Goal: Navigation & Orientation: Understand site structure

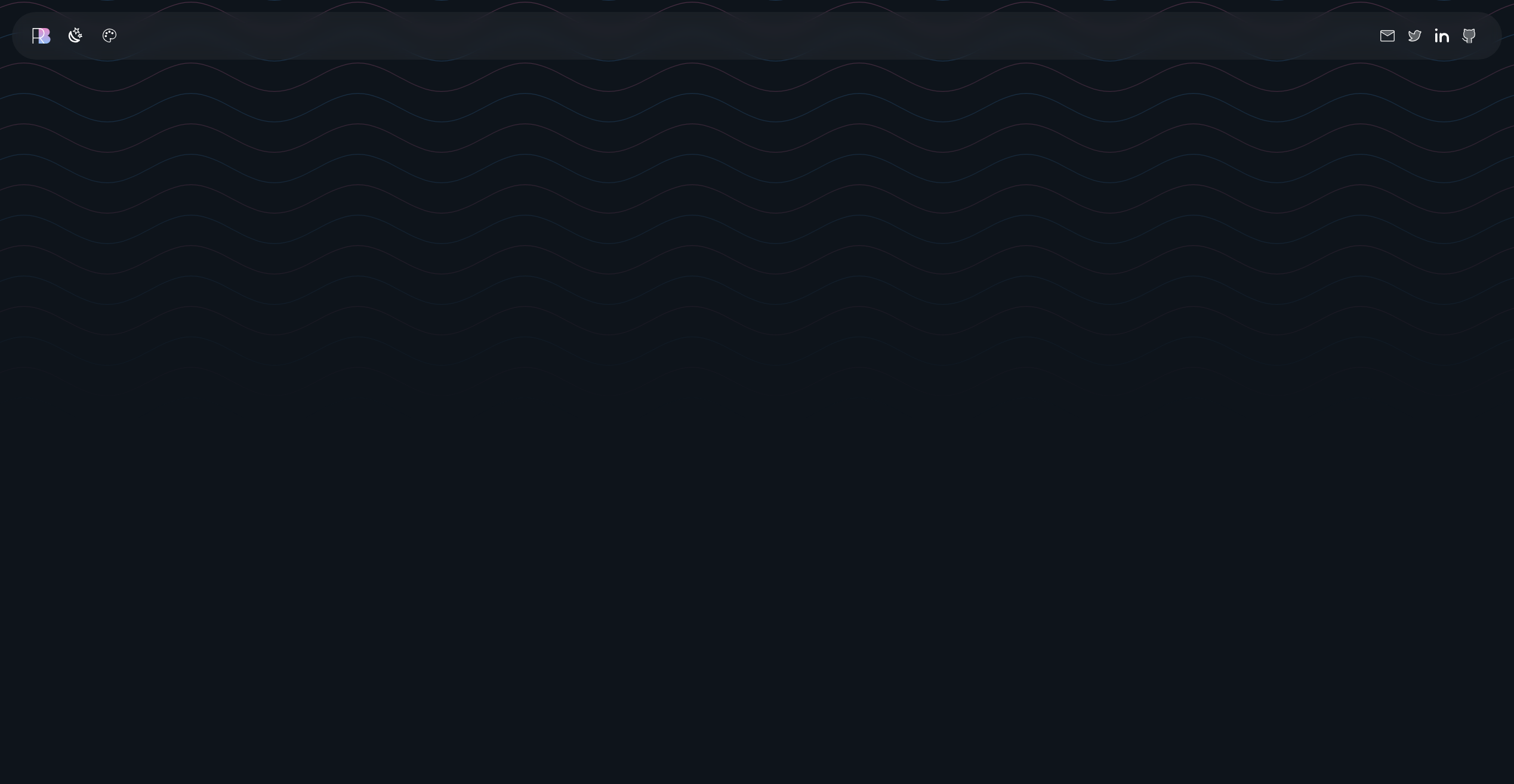
scroll to position [358, 0]
click at [97, 41] on button "button" at bounding box center [109, 35] width 25 height 25
click at [146, 91] on button "Theme color select popover" at bounding box center [143, 91] width 18 height 18
click at [177, 87] on button "Theme color select popover" at bounding box center [170, 91] width 18 height 18
click at [195, 92] on button "Theme color select popover" at bounding box center [197, 91] width 18 height 18
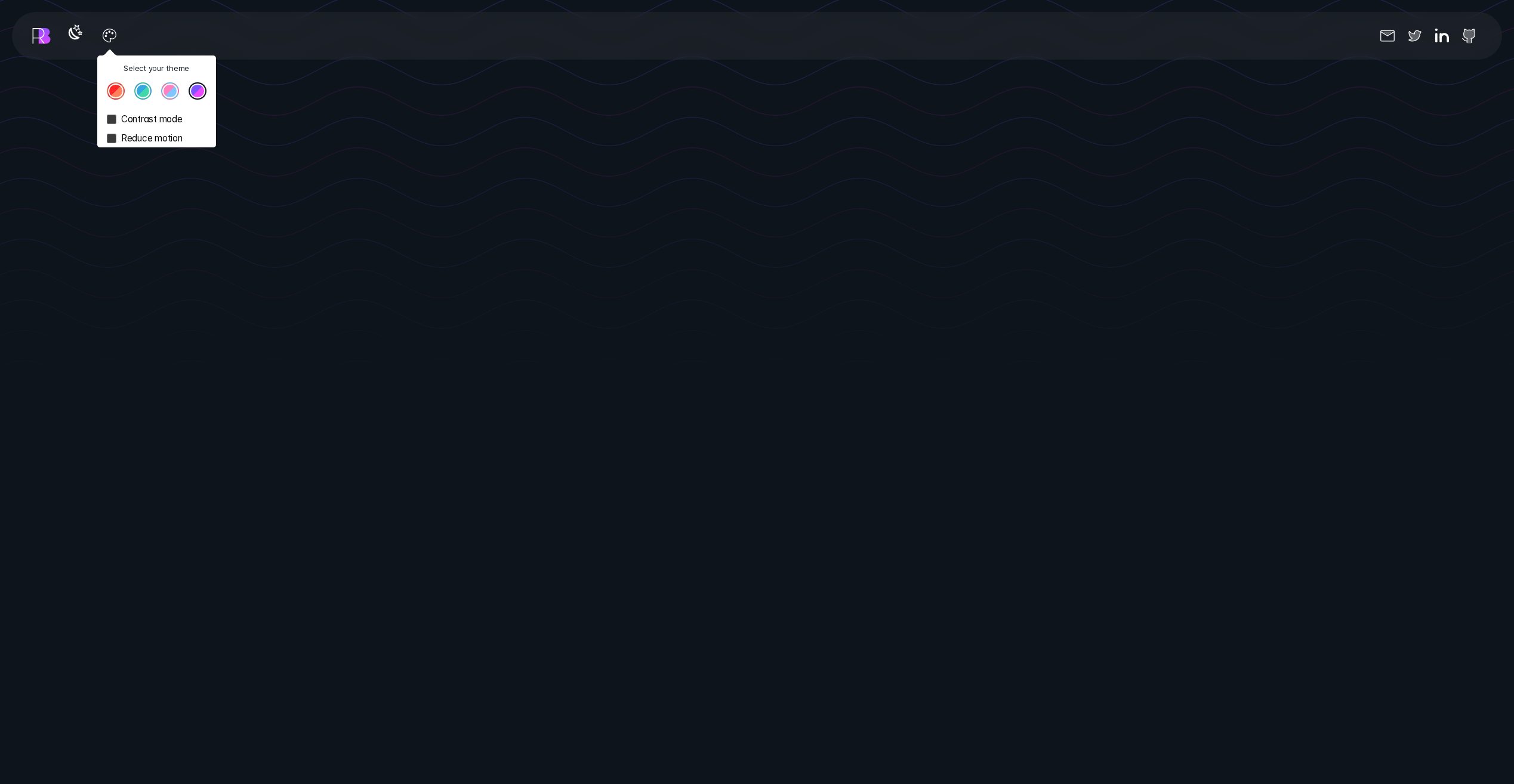
click at [70, 41] on span "button" at bounding box center [75, 35] width 18 height 18
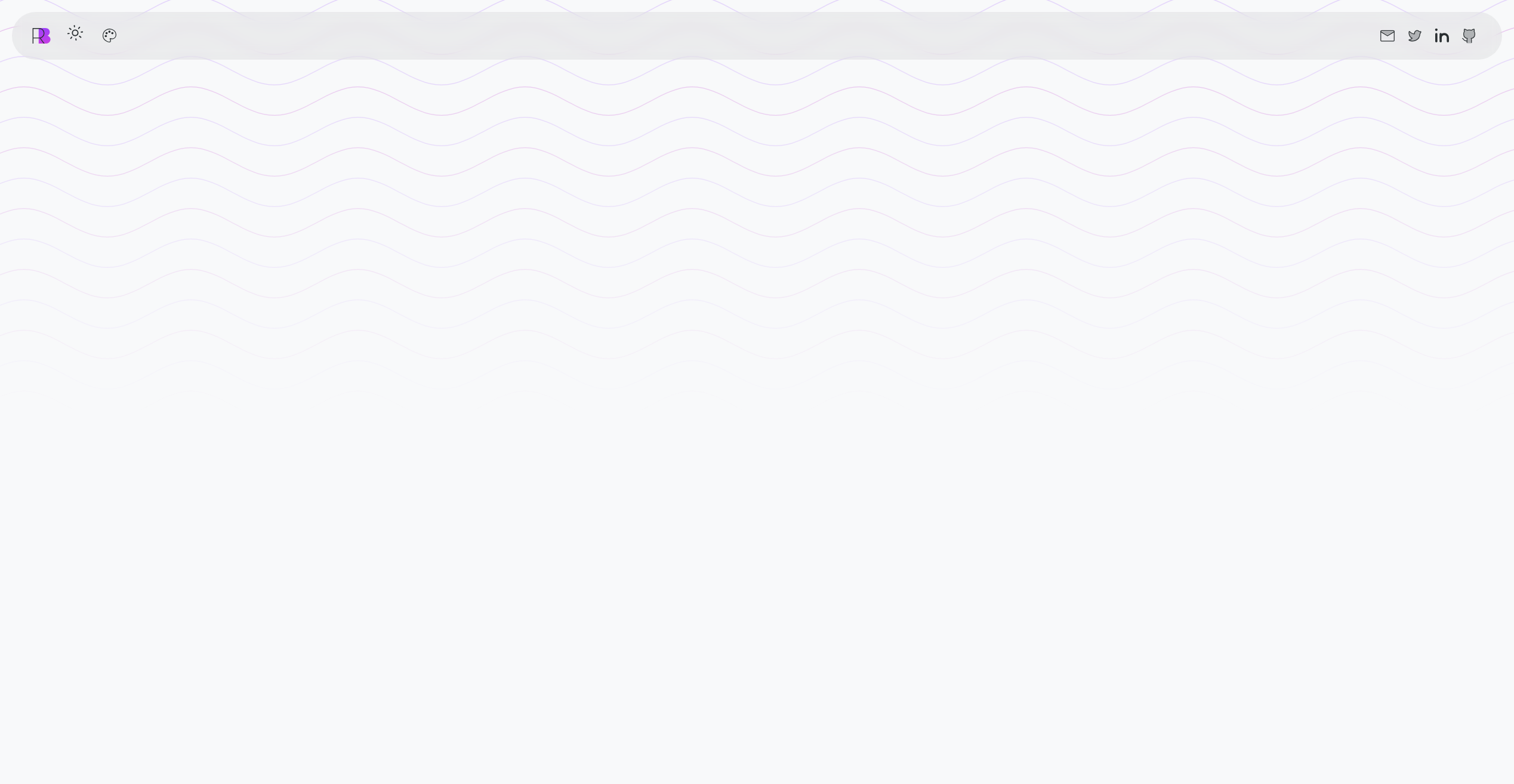
click at [77, 35] on icon "button" at bounding box center [75, 33] width 19 height 19
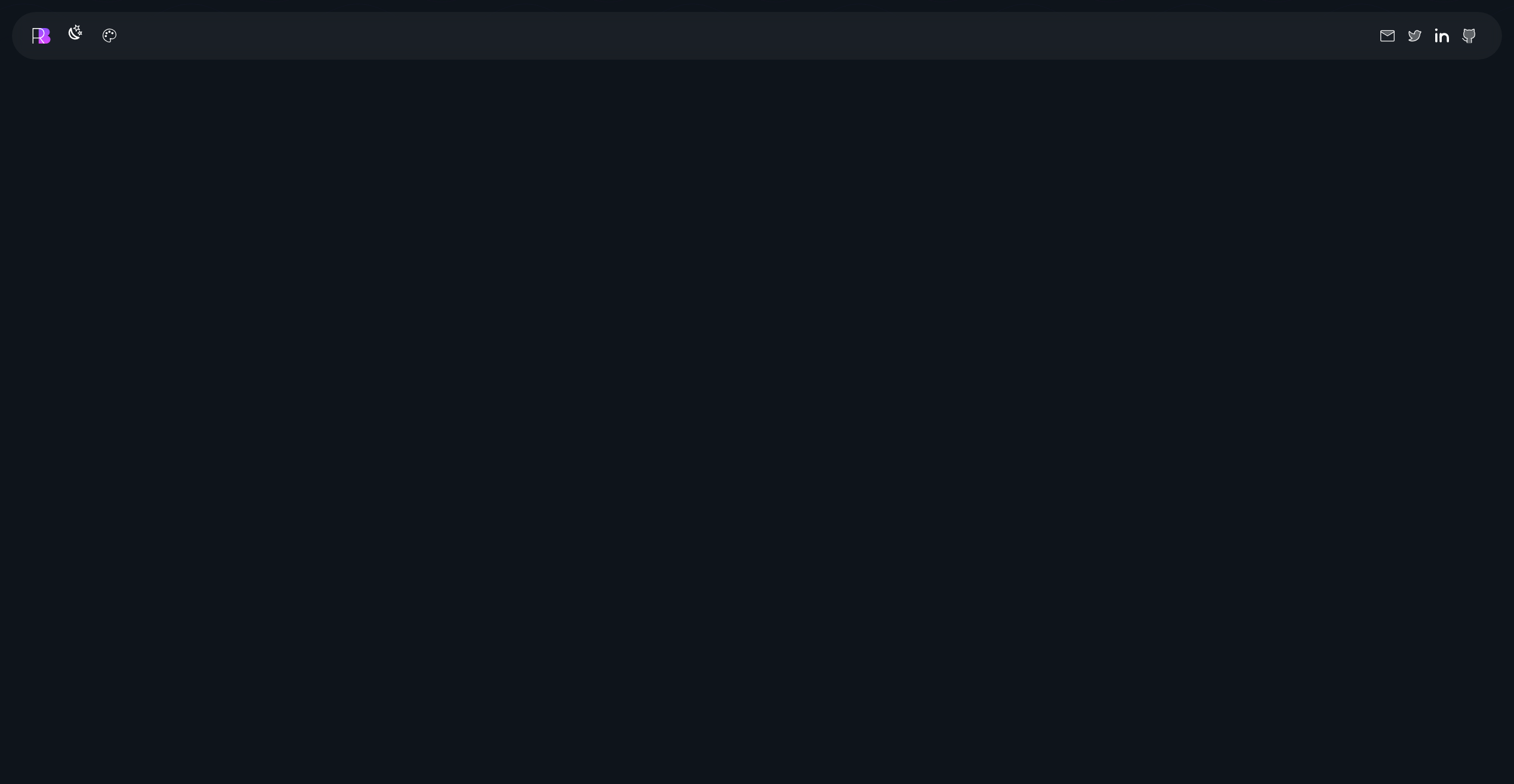
scroll to position [716, 0]
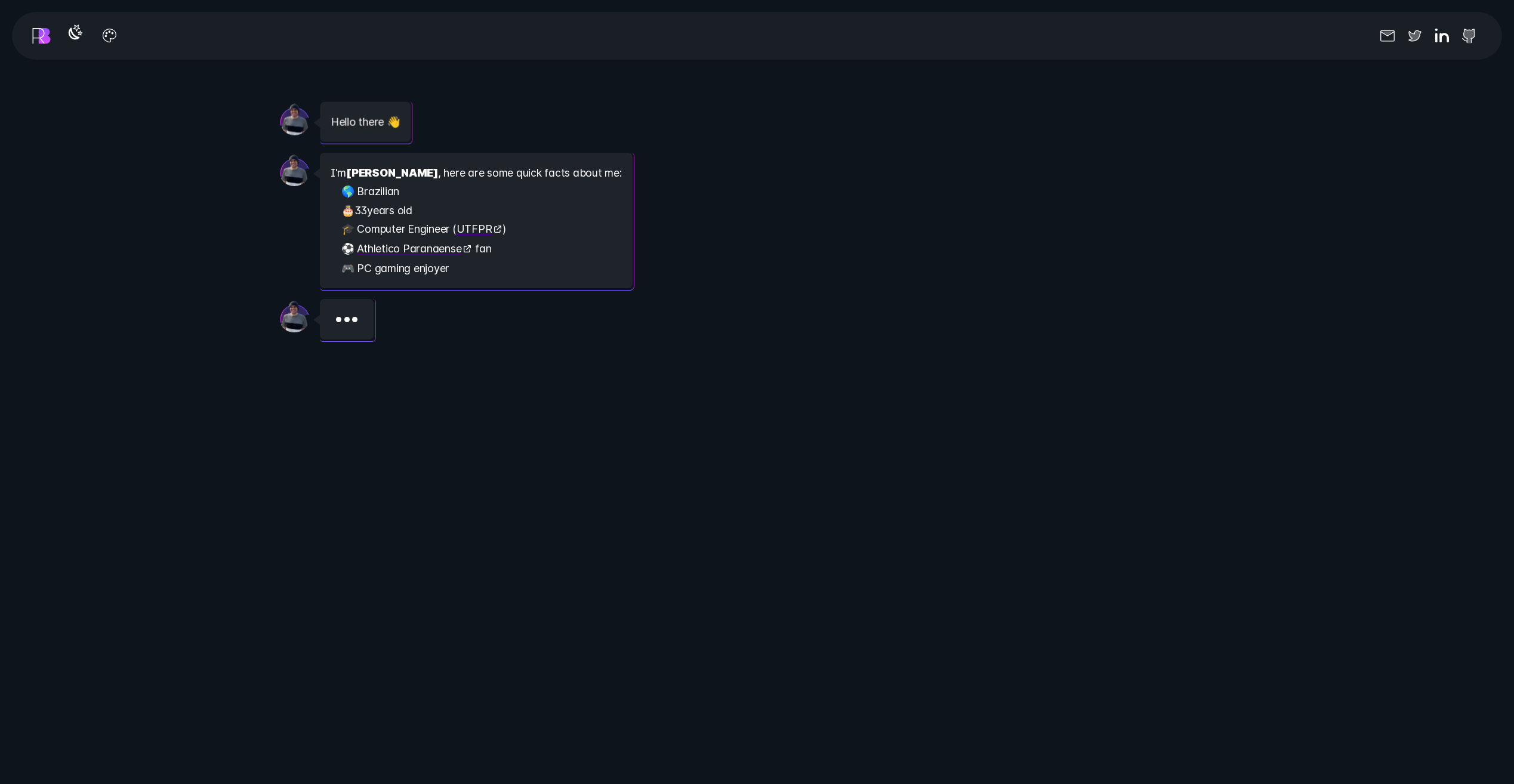
scroll to position [2208, 0]
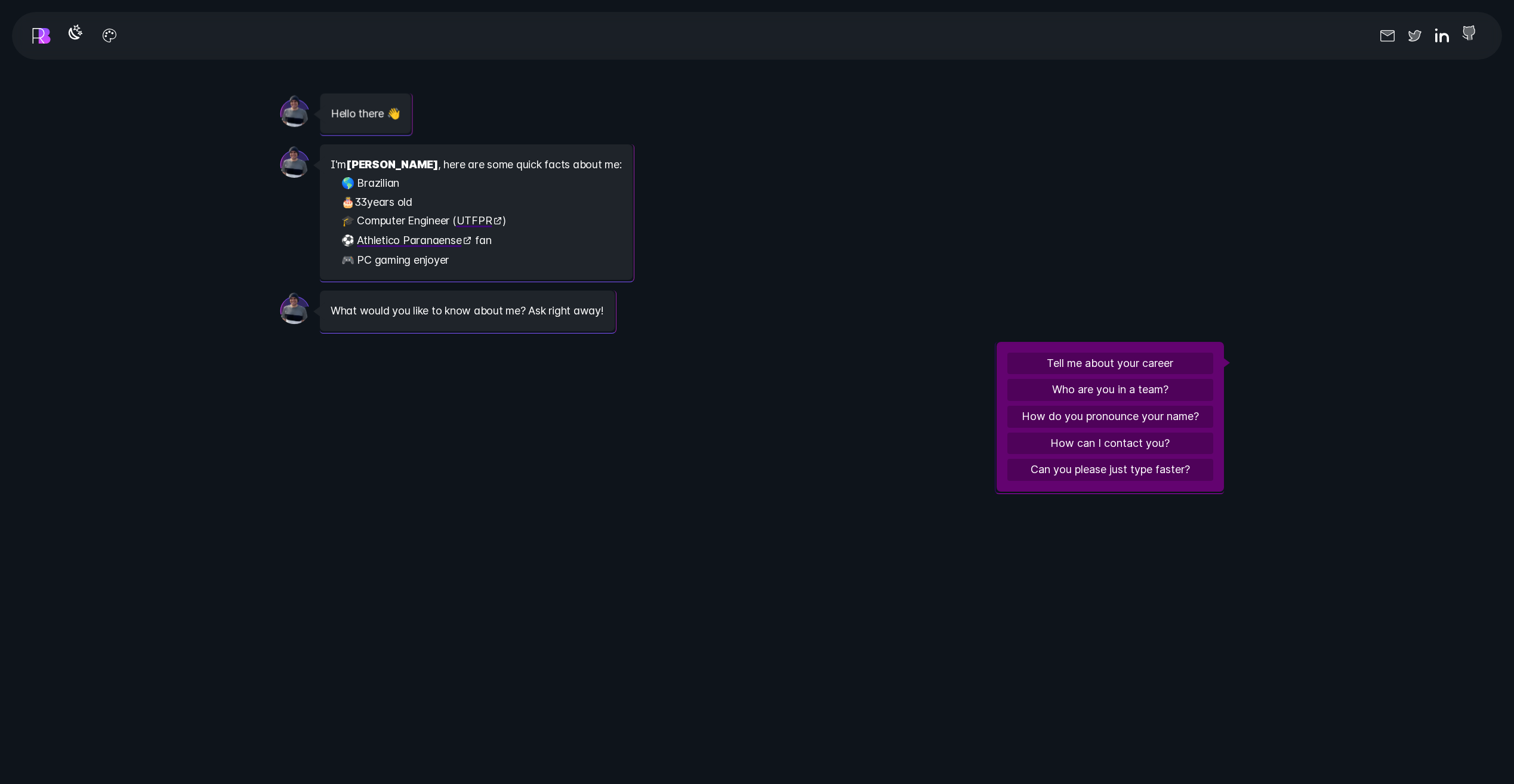
click at [1473, 35] on icon at bounding box center [1469, 33] width 19 height 19
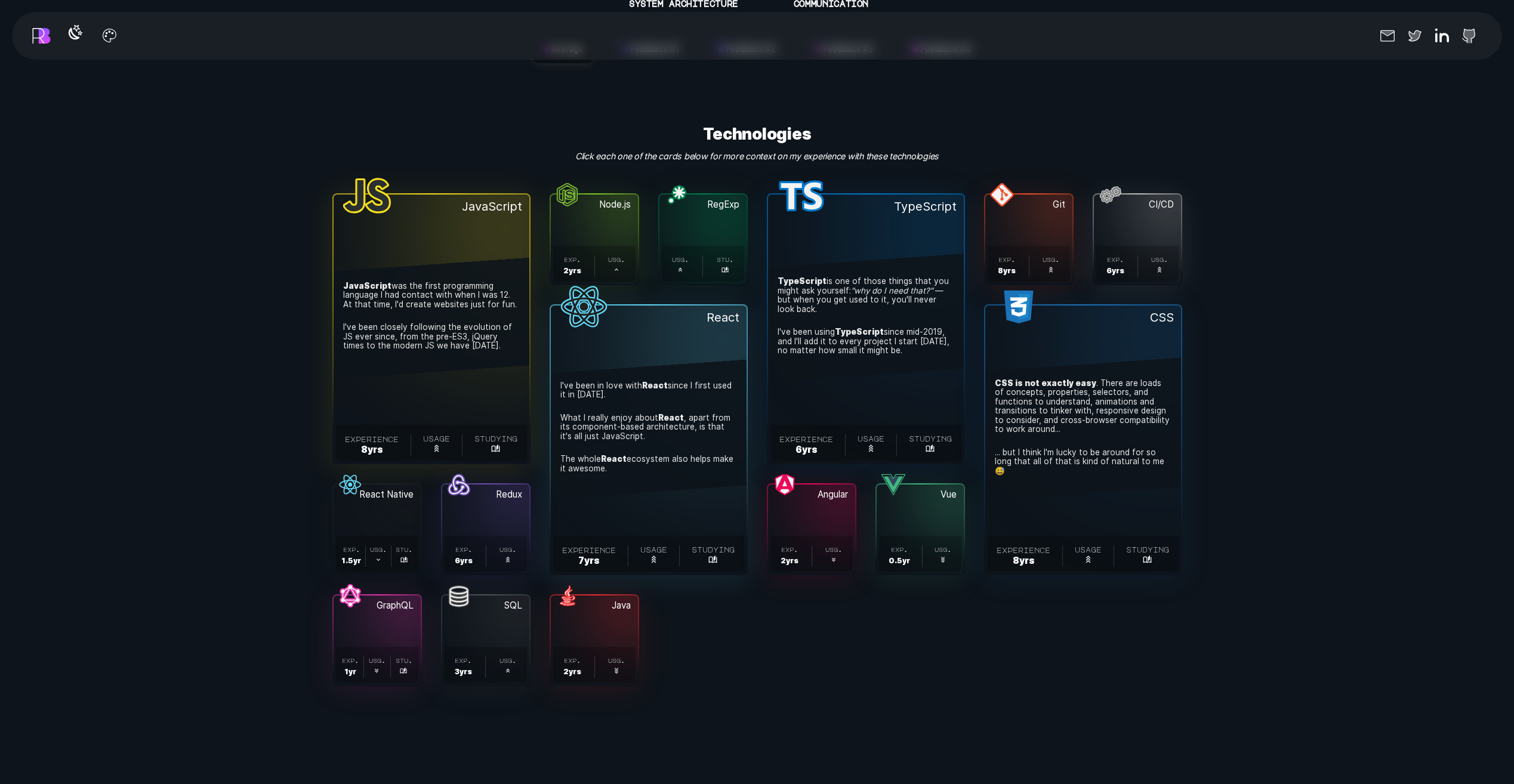
scroll to position [5012, 0]
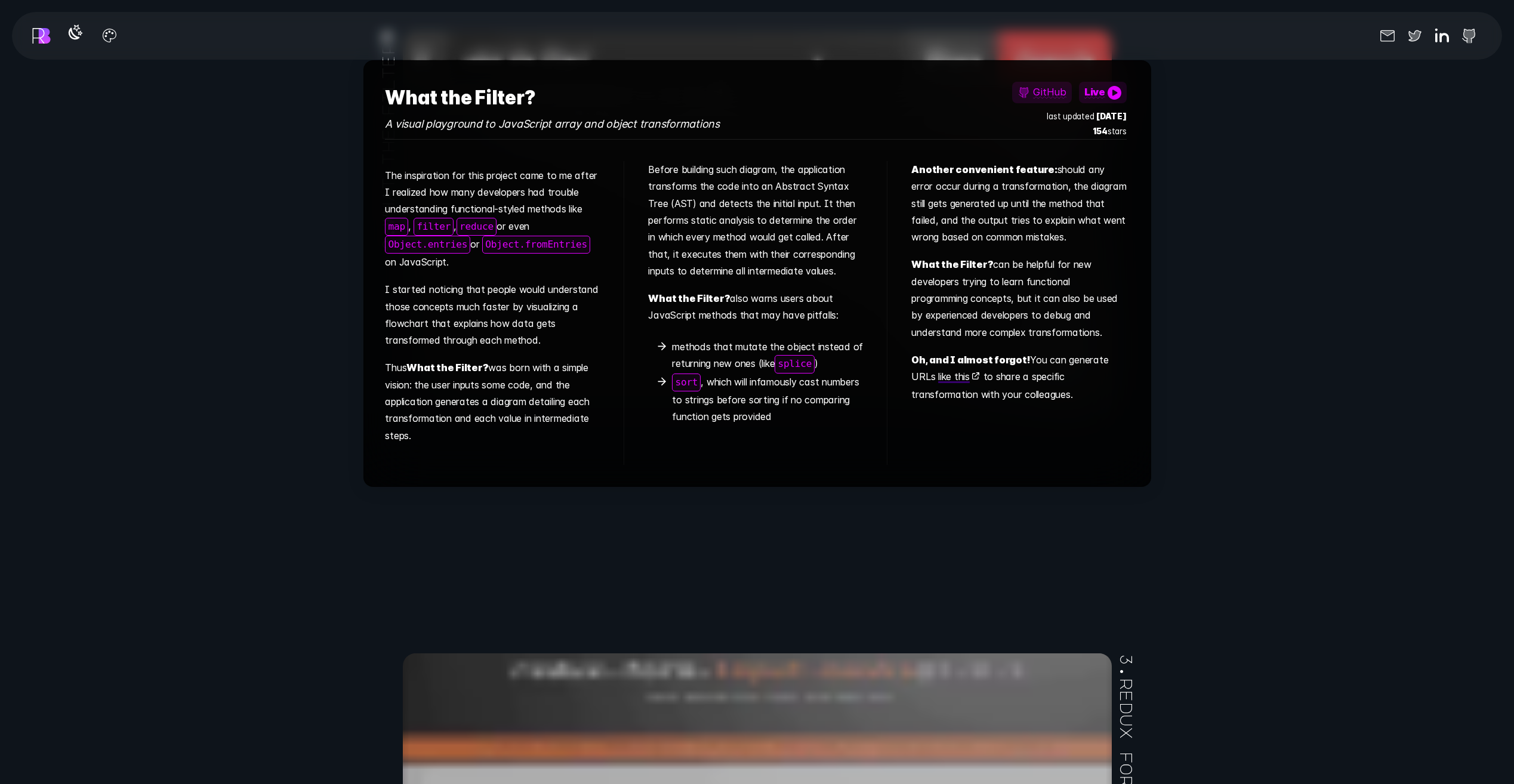
scroll to position [7817, 0]
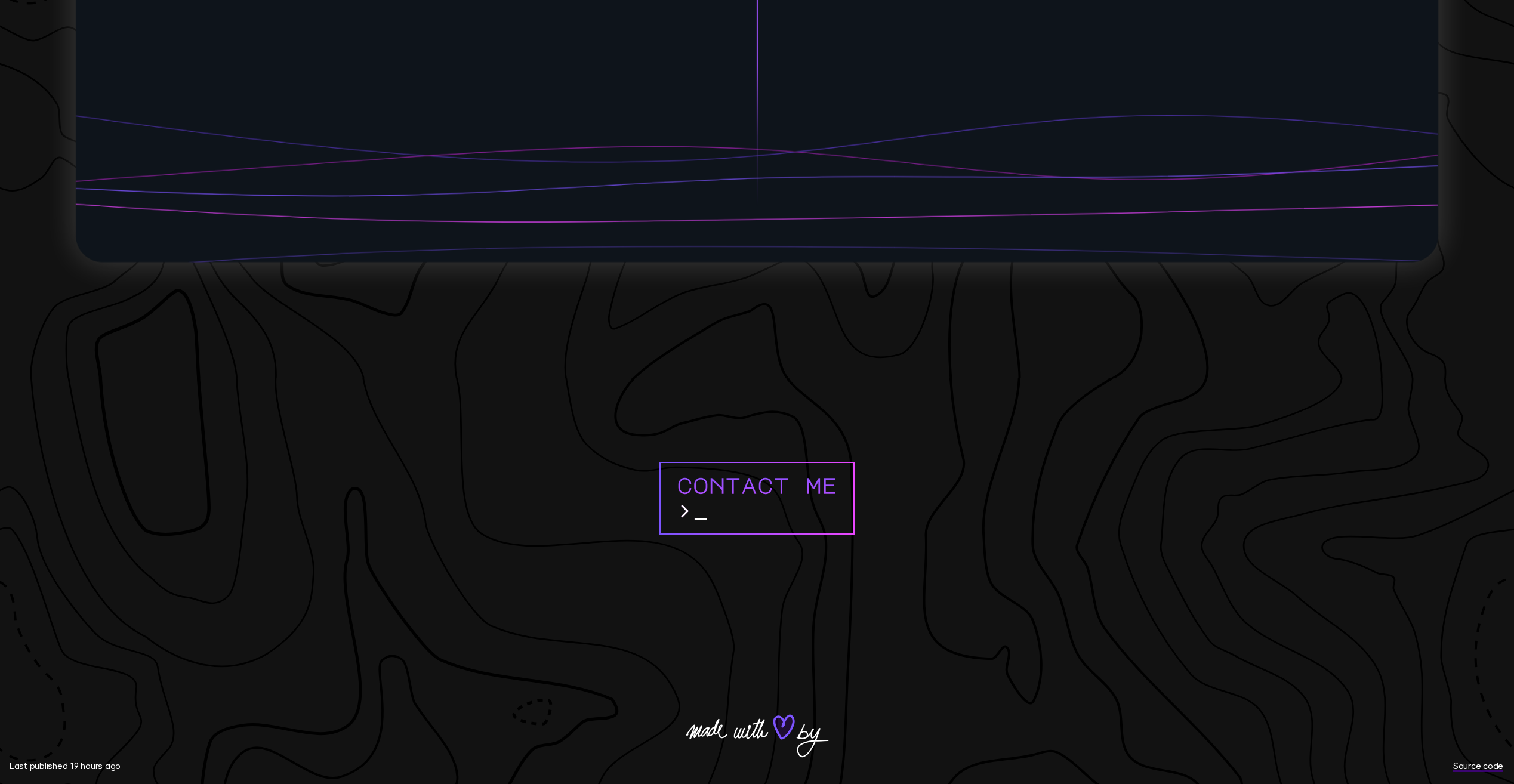
scroll to position [12401, 0]
